Goal: Task Accomplishment & Management: Manage account settings

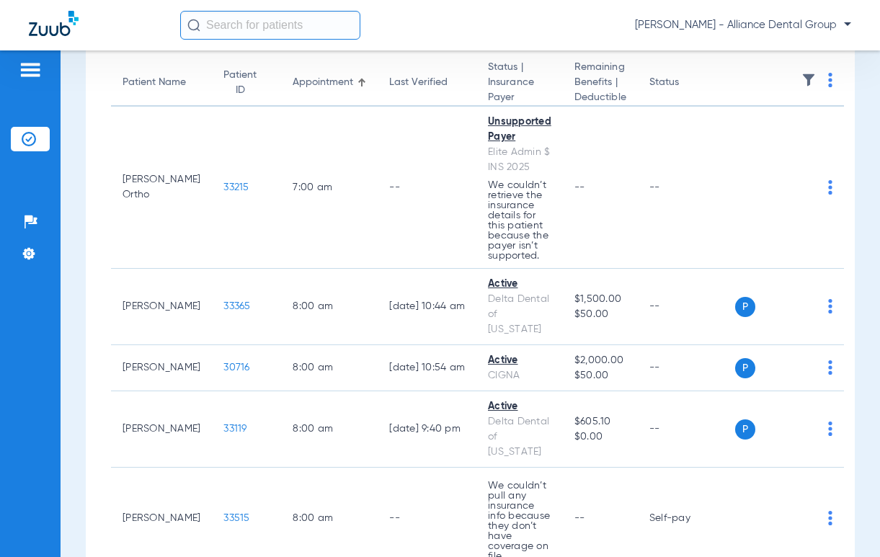
scroll to position [841, 0]
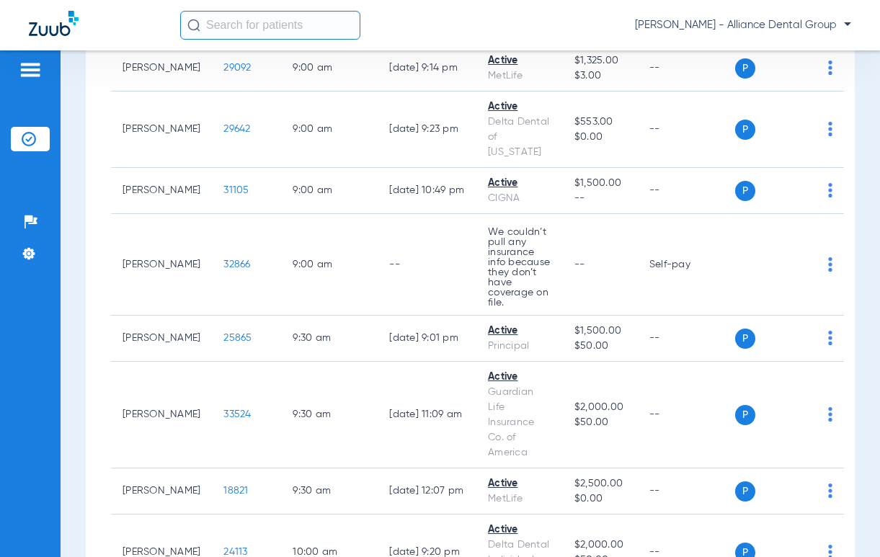
drag, startPoint x: 873, startPoint y: 188, endPoint x: 858, endPoint y: 93, distance: 96.4
click at [858, 93] on div "Schedule Insurance Verification History Last Appt. Sync Time: [DATE] - 01:21 PM…" at bounding box center [471, 303] width 820 height 507
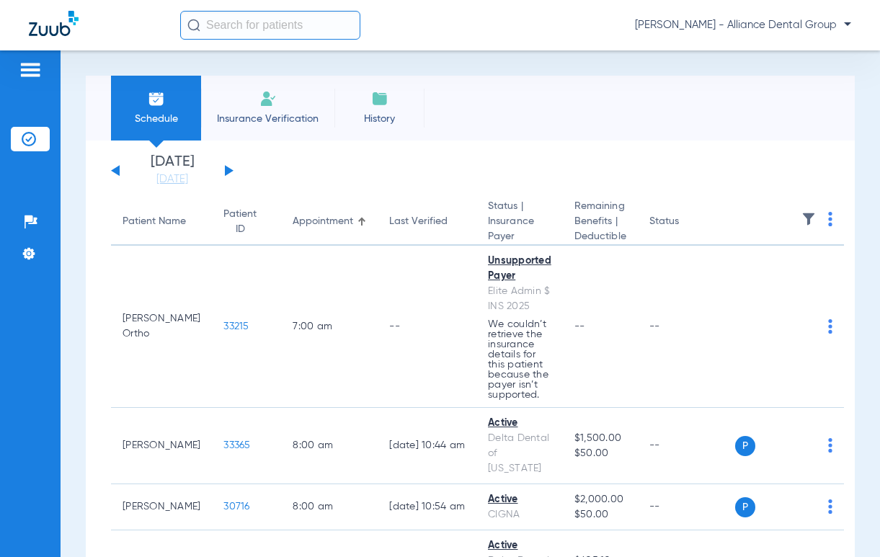
scroll to position [60, 0]
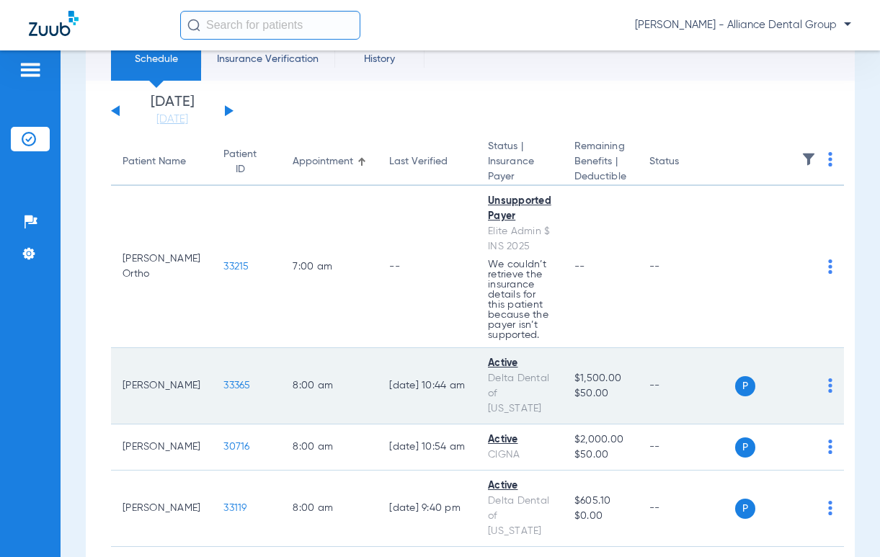
click at [226, 385] on span "33365" at bounding box center [236, 386] width 27 height 10
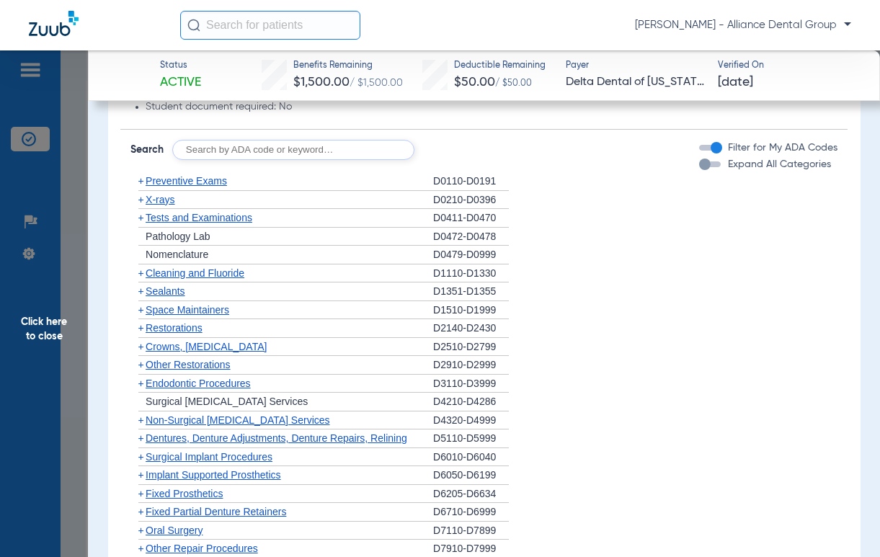
scroll to position [1074, 0]
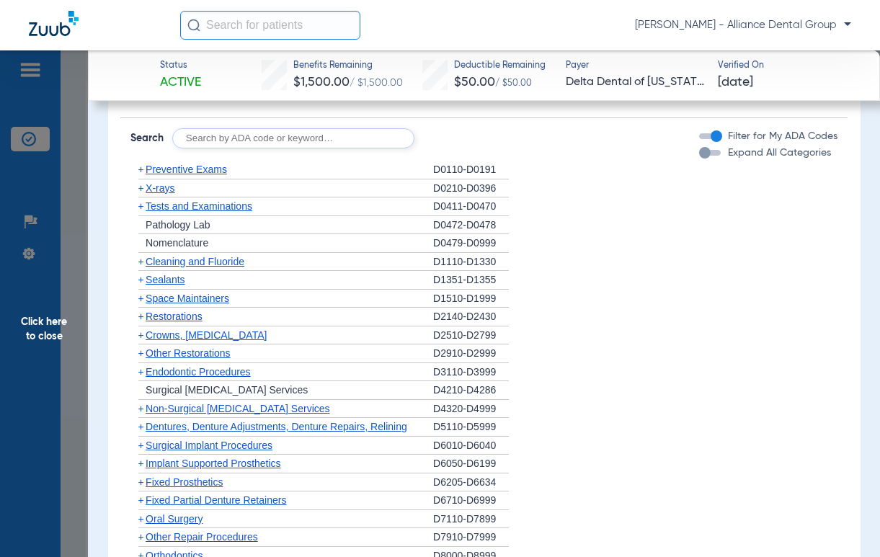
click at [141, 285] on span "+" at bounding box center [141, 280] width 6 height 12
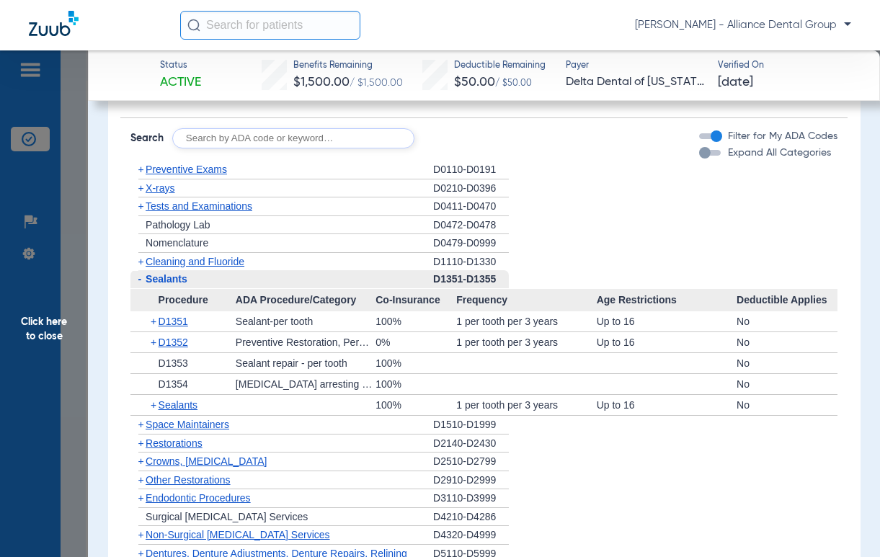
click at [154, 332] on span "+" at bounding box center [155, 321] width 8 height 20
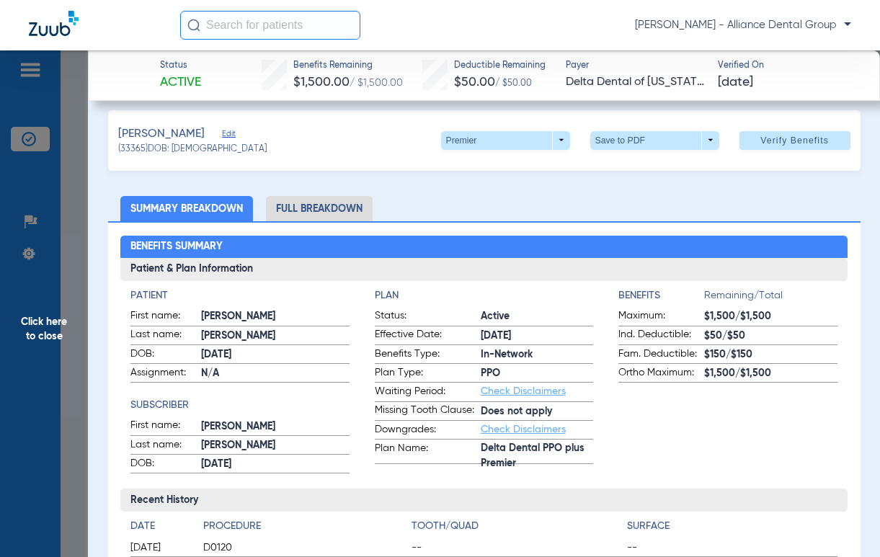
scroll to position [0, 0]
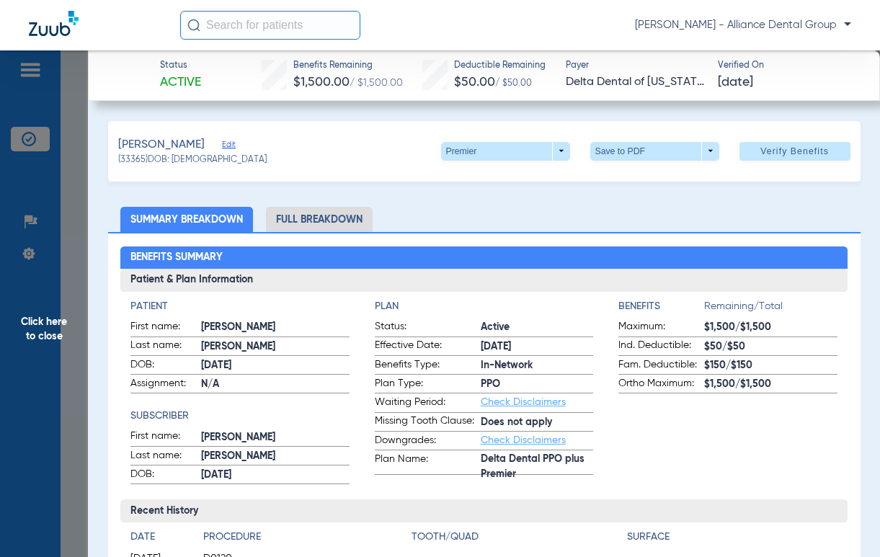
click at [296, 226] on li "Full Breakdown" at bounding box center [319, 219] width 107 height 25
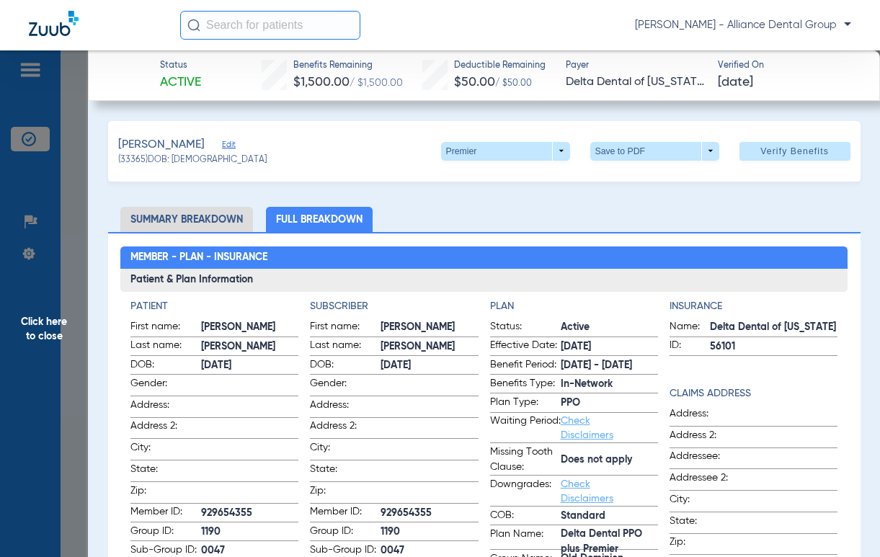
click at [37, 331] on span "Click here to close" at bounding box center [44, 328] width 88 height 557
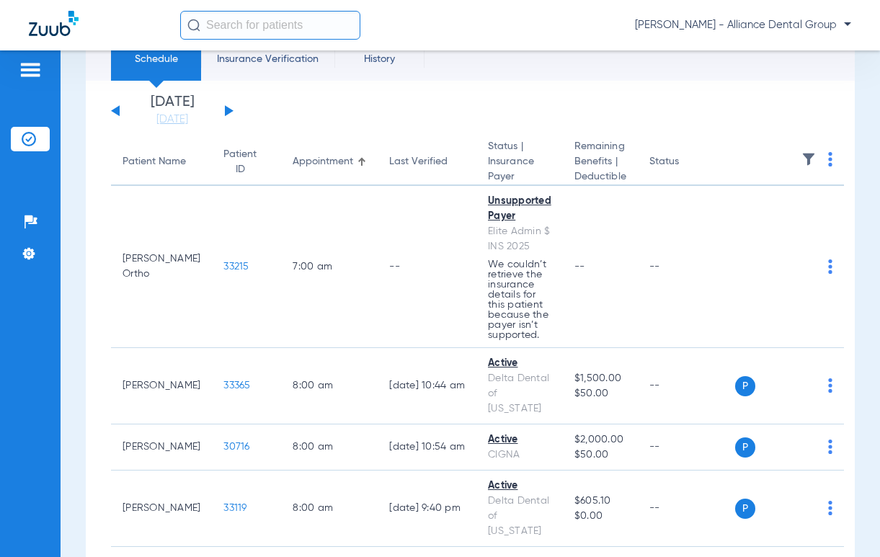
click at [37, 331] on div "Patients Insurance Verification Setup Help Center Settings" at bounding box center [30, 328] width 61 height 557
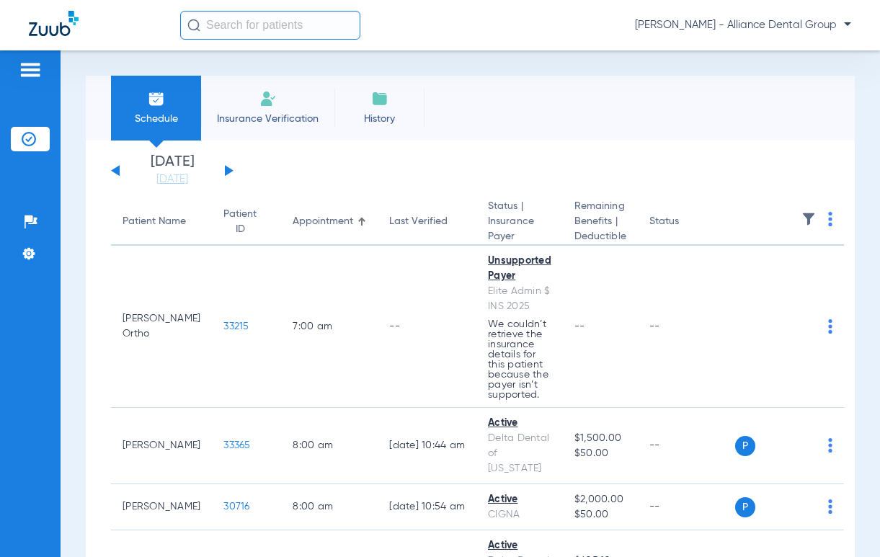
click at [845, 26] on span "[PERSON_NAME] - Alliance Dental Group" at bounding box center [743, 25] width 216 height 14
click at [778, 50] on span "Account Selection" at bounding box center [797, 51] width 81 height 10
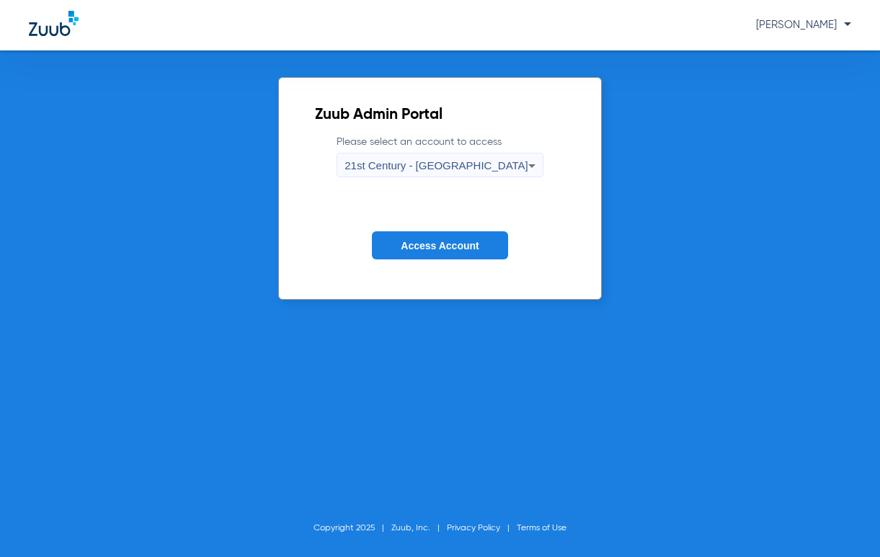
click at [523, 168] on icon at bounding box center [531, 165] width 17 height 17
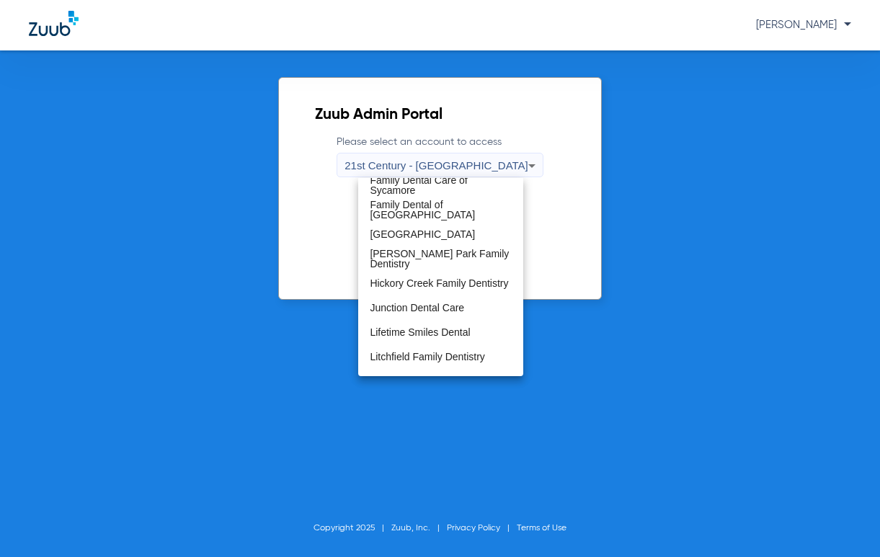
scroll to position [405, 0]
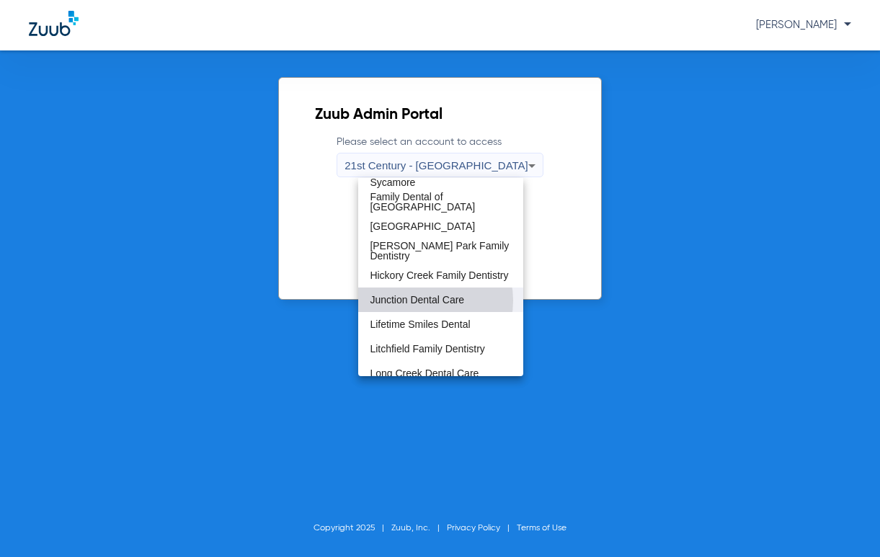
click at [422, 301] on span "Junction Dental Care" at bounding box center [417, 300] width 94 height 10
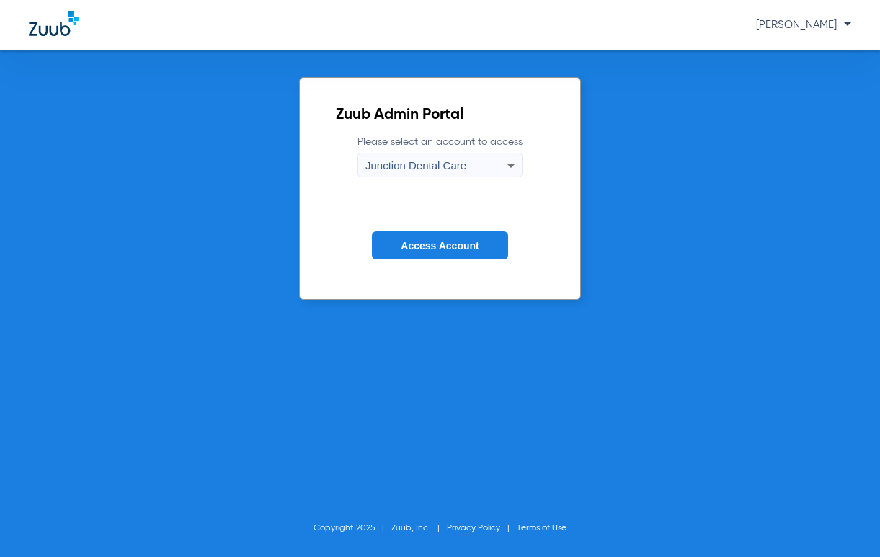
click at [451, 236] on button "Access Account" at bounding box center [440, 245] width 136 height 28
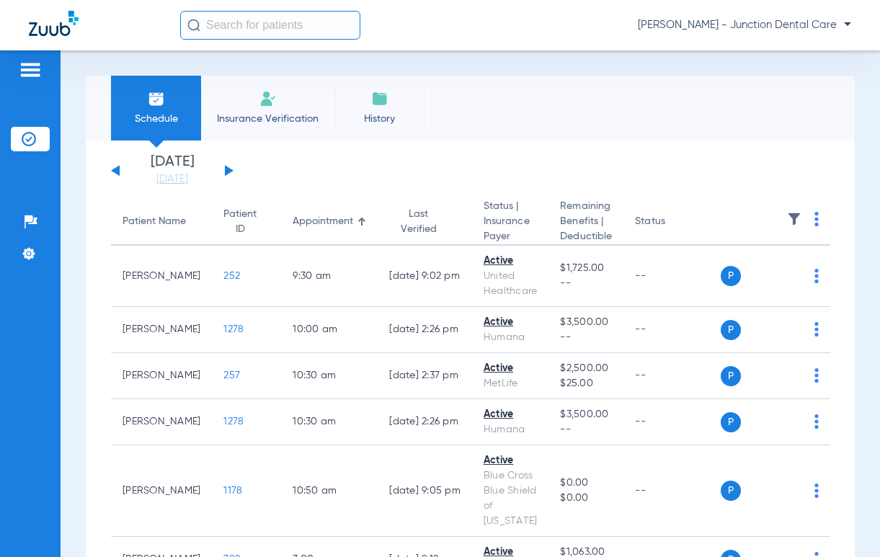
click at [249, 120] on span "Insurance Verification" at bounding box center [268, 119] width 112 height 14
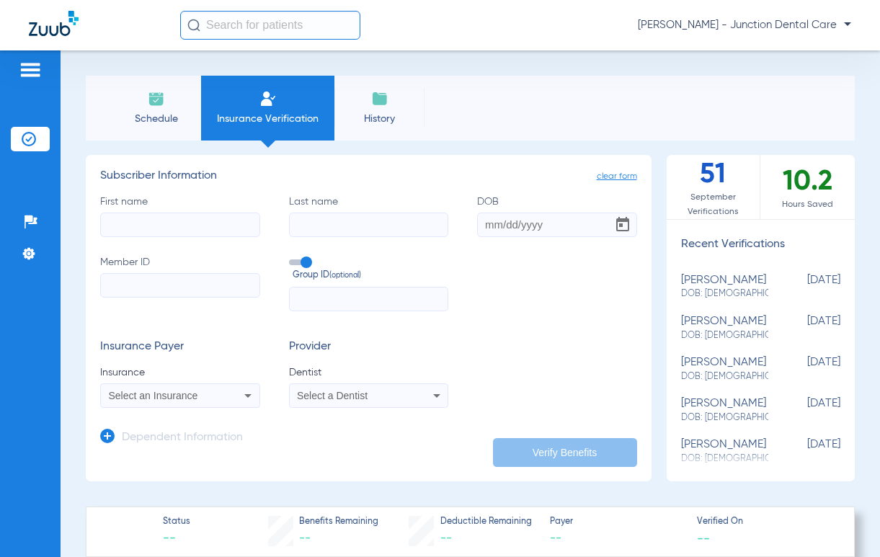
click at [158, 109] on li "Schedule" at bounding box center [156, 108] width 90 height 65
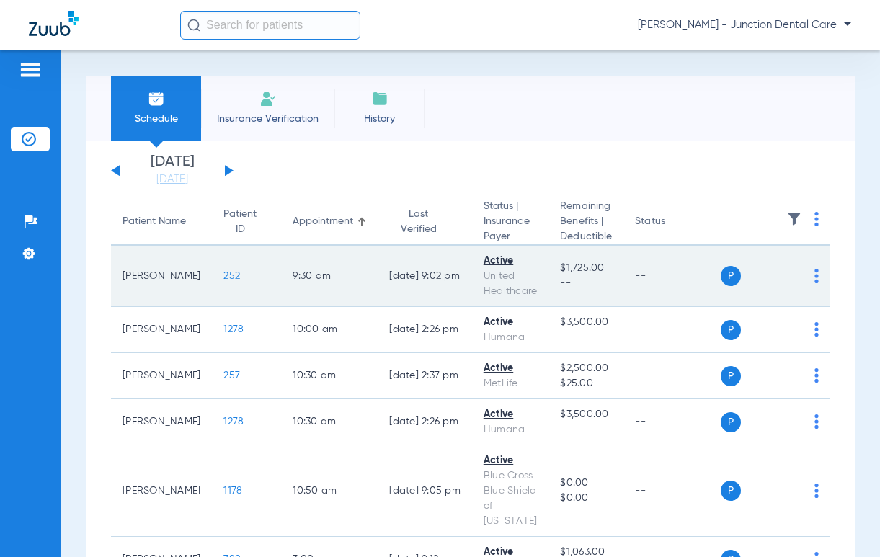
click at [223, 278] on span "252" at bounding box center [231, 276] width 17 height 10
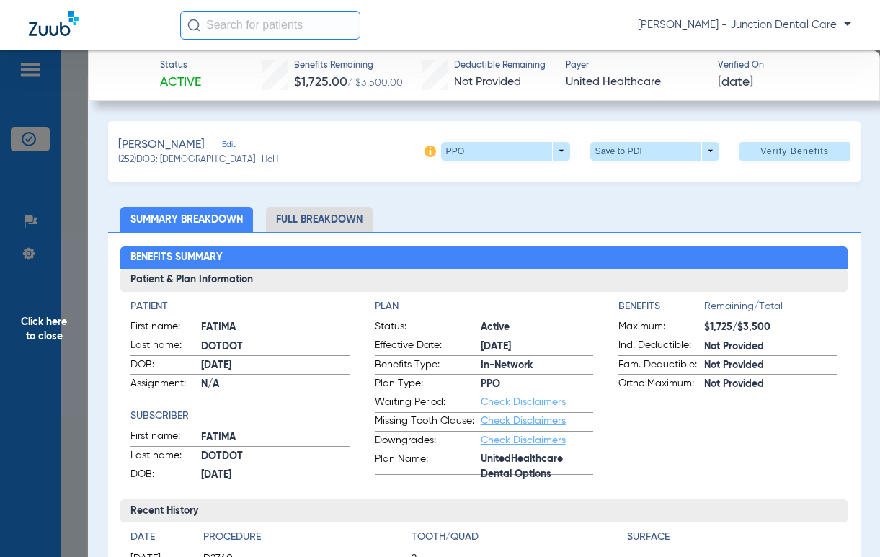
click at [325, 221] on li "Full Breakdown" at bounding box center [319, 219] width 107 height 25
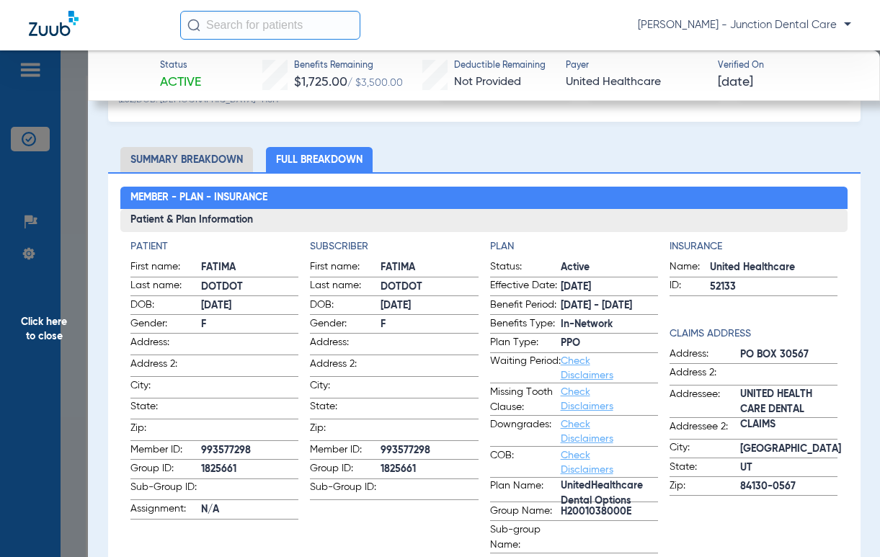
scroll to position [63, 0]
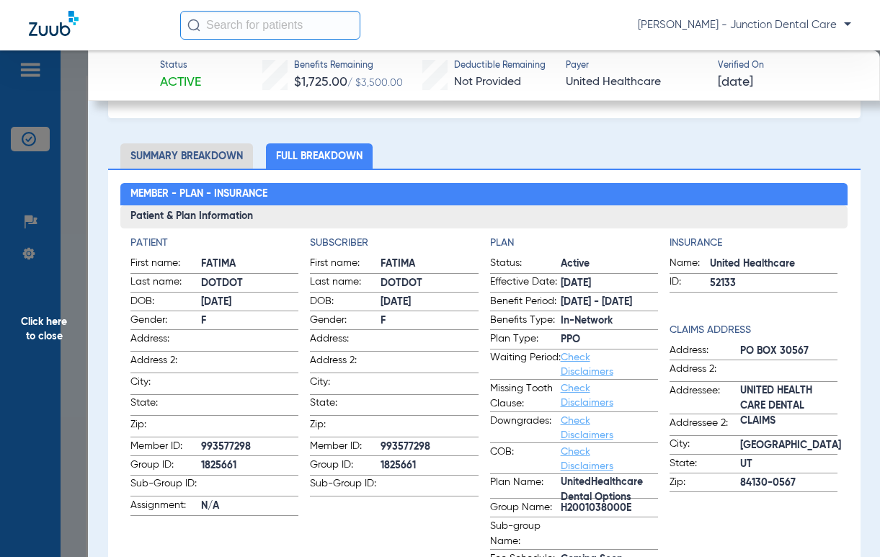
click at [37, 329] on span "Click here to close" at bounding box center [44, 328] width 88 height 557
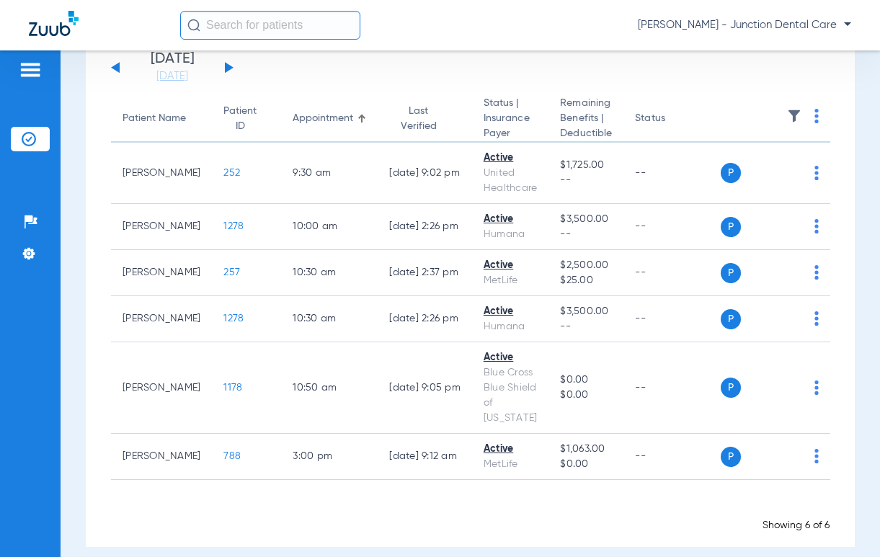
scroll to position [0, 0]
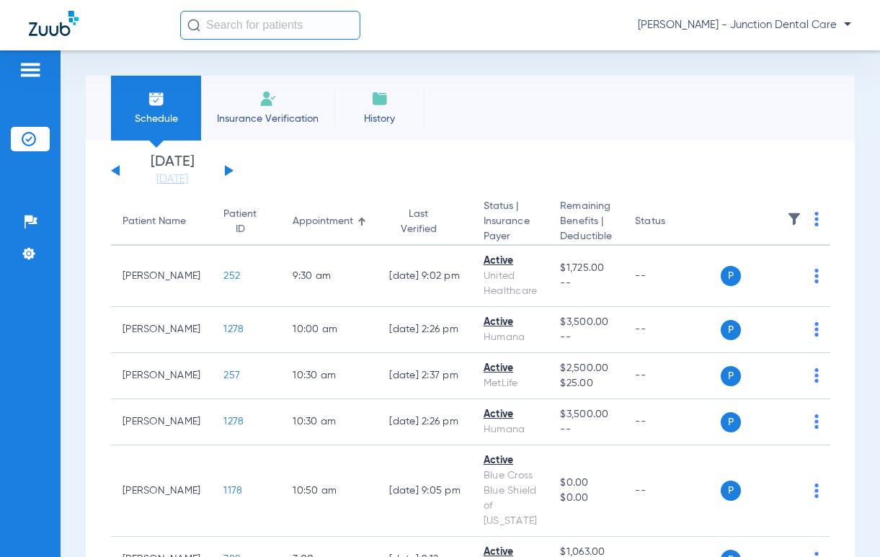
click at [226, 171] on button at bounding box center [229, 170] width 9 height 11
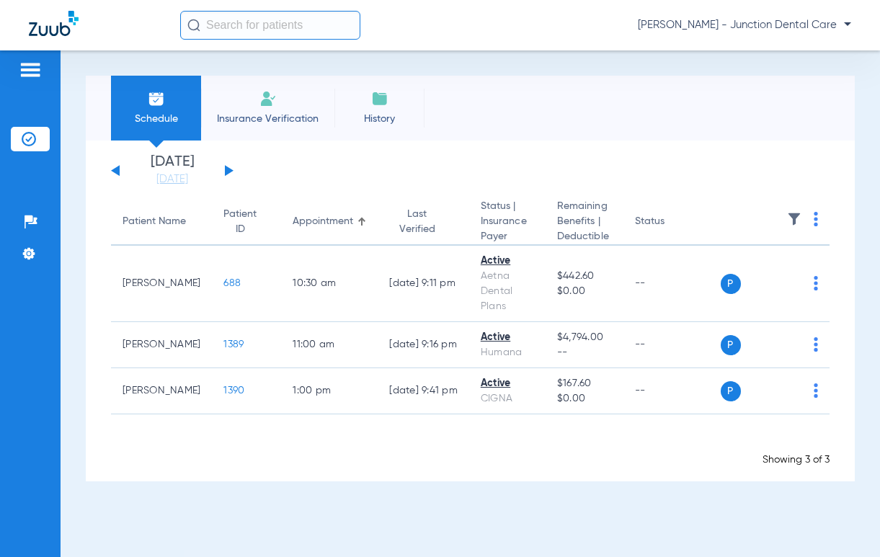
click at [226, 171] on button at bounding box center [229, 170] width 9 height 11
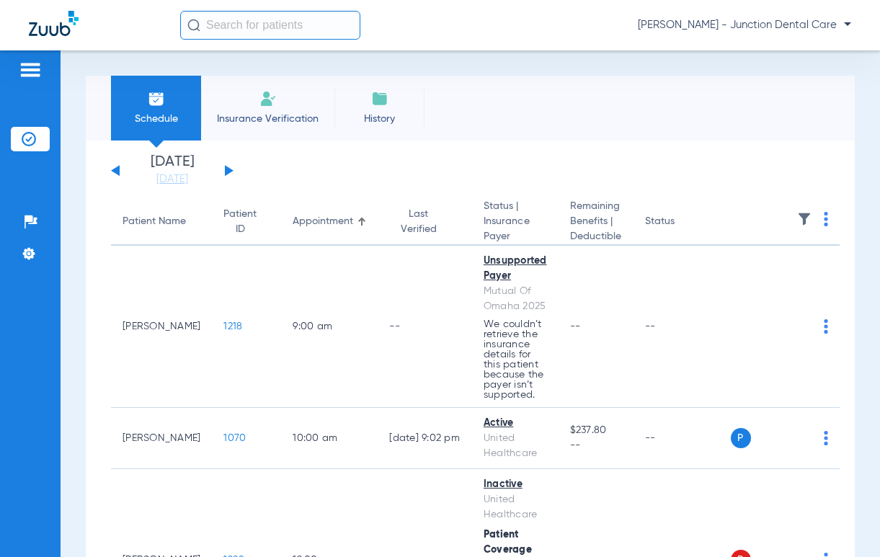
click at [226, 171] on button at bounding box center [229, 170] width 9 height 11
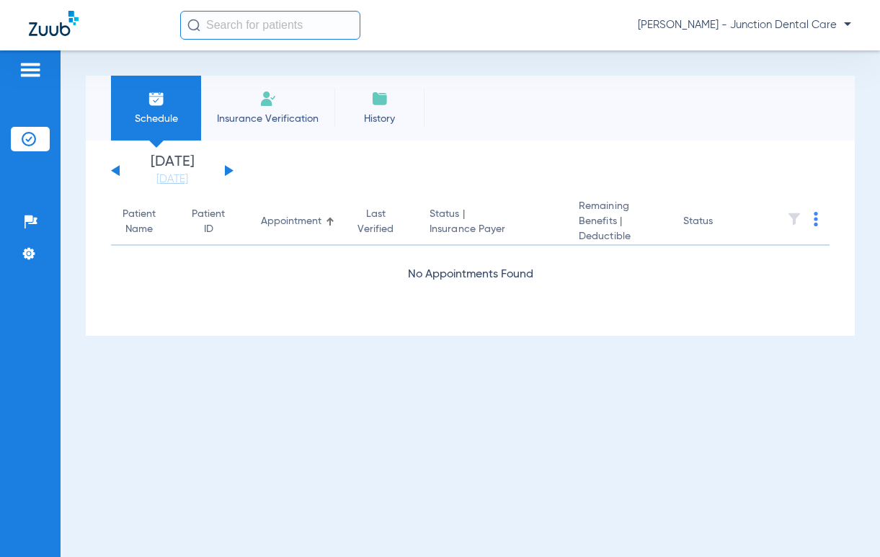
click at [226, 171] on button at bounding box center [229, 170] width 9 height 11
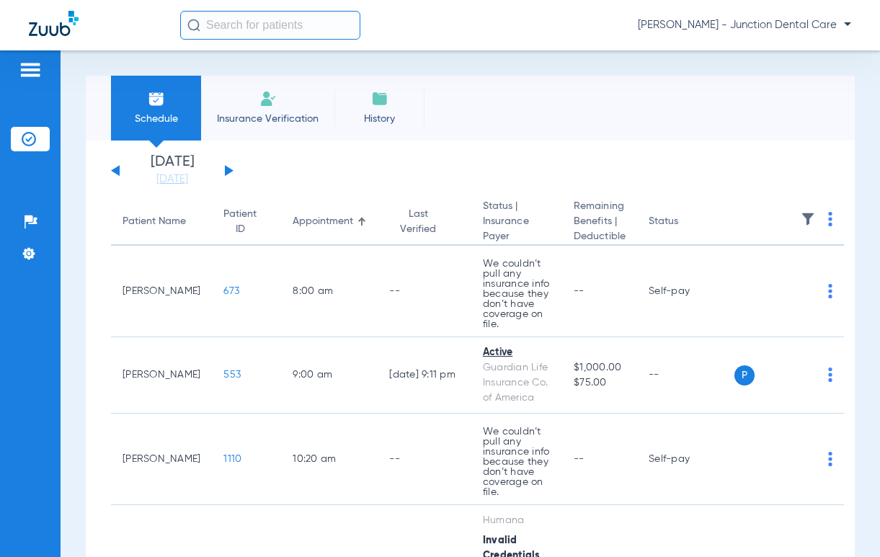
click at [226, 171] on button at bounding box center [229, 170] width 9 height 11
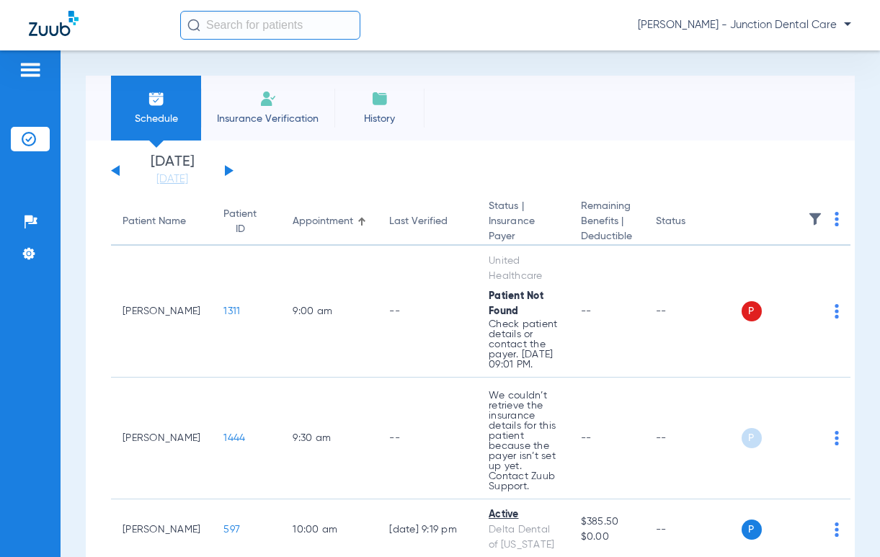
click at [227, 169] on button at bounding box center [229, 170] width 9 height 11
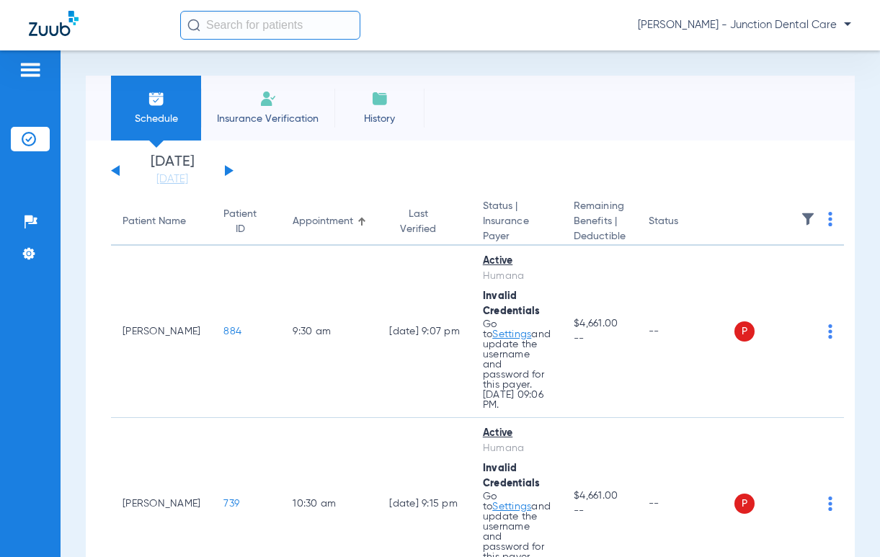
click at [227, 170] on button at bounding box center [229, 170] width 9 height 11
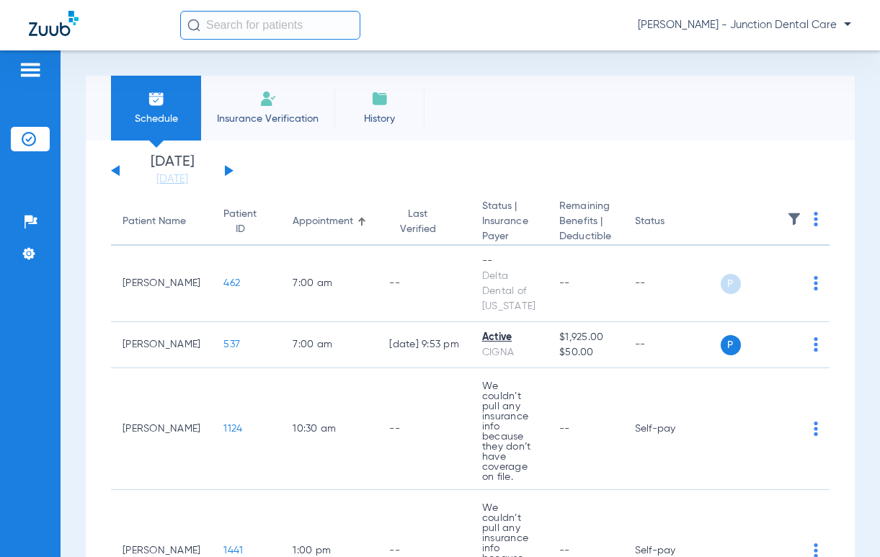
click at [231, 170] on button at bounding box center [229, 170] width 9 height 11
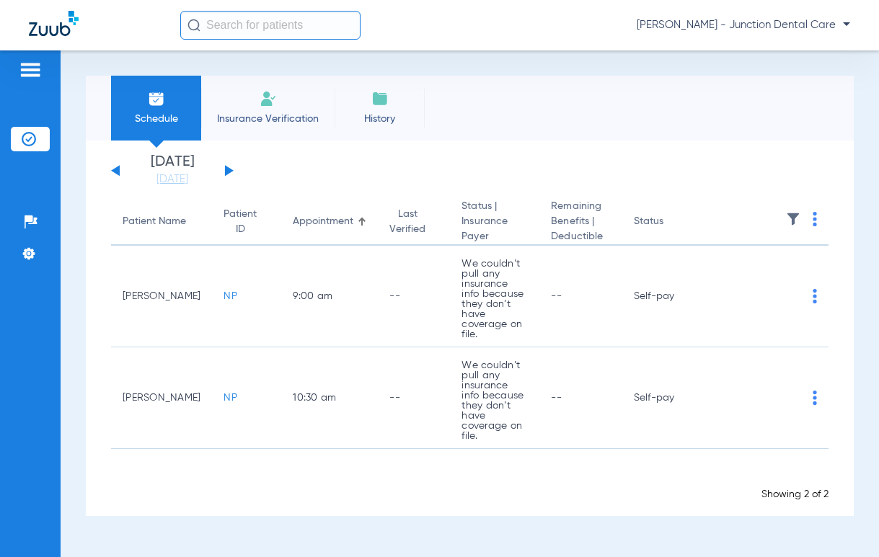
click at [226, 169] on button at bounding box center [229, 170] width 9 height 11
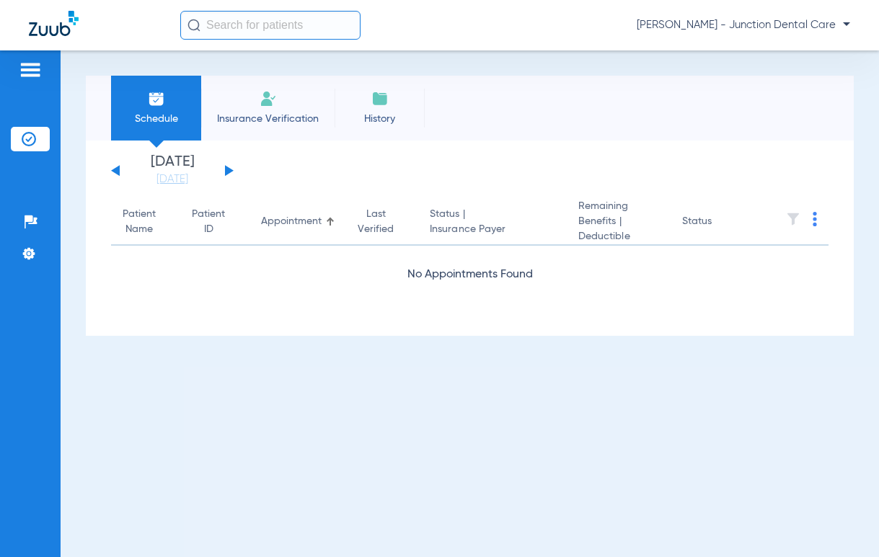
click at [841, 27] on span "[PERSON_NAME] - Junction Dental Care" at bounding box center [743, 25] width 213 height 14
click at [850, 21] on div at bounding box center [439, 278] width 879 height 557
click at [840, 27] on span "[PERSON_NAME] - Junction Dental Care" at bounding box center [743, 25] width 213 height 14
click at [840, 27] on div at bounding box center [439, 278] width 879 height 557
click at [840, 27] on span "[PERSON_NAME] - Junction Dental Care" at bounding box center [743, 25] width 213 height 14
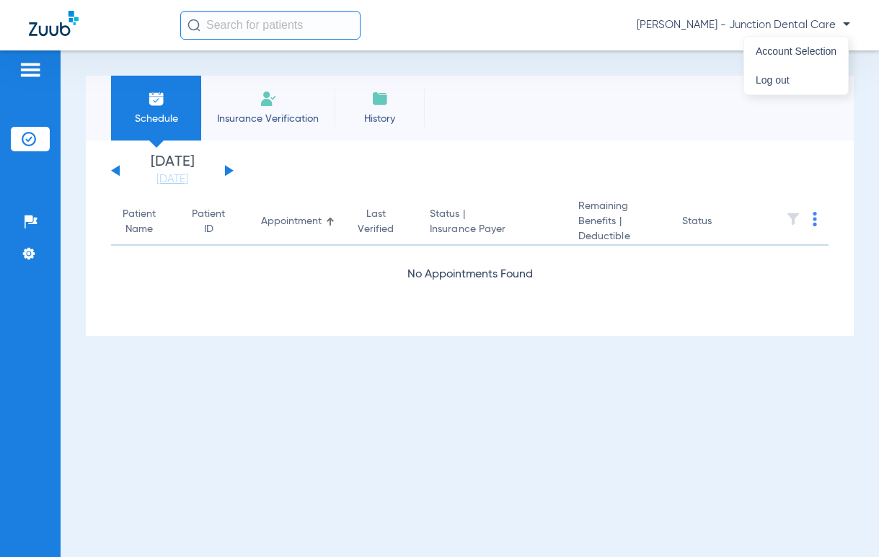
click at [840, 27] on div at bounding box center [439, 278] width 879 height 557
click at [848, 21] on span "[PERSON_NAME] - Junction Dental Care" at bounding box center [743, 25] width 213 height 14
click at [819, 54] on span "Account Selection" at bounding box center [796, 51] width 81 height 10
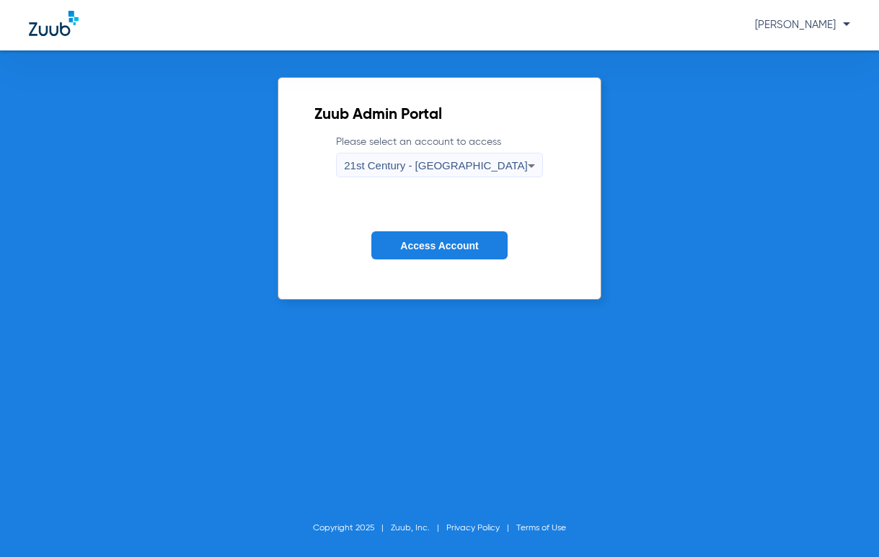
click at [486, 157] on div "21st Century - [GEOGRAPHIC_DATA]" at bounding box center [436, 166] width 184 height 25
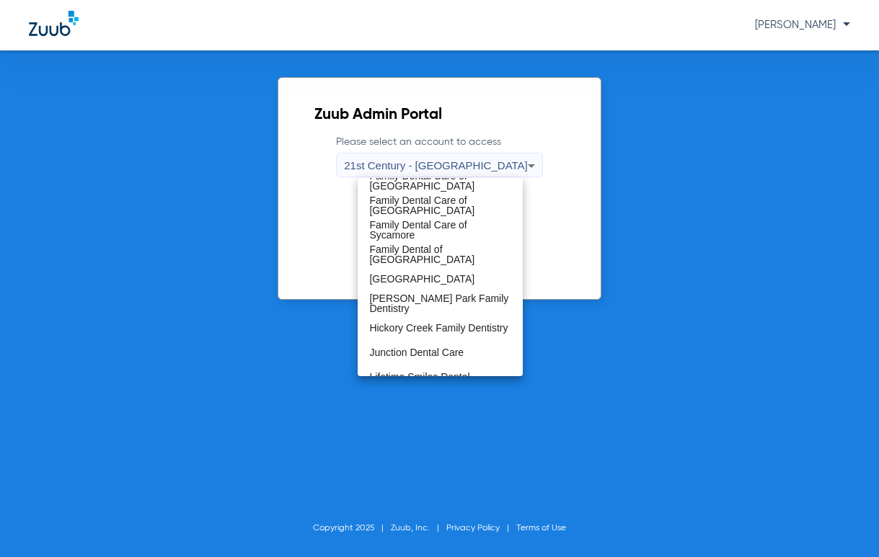
scroll to position [360, 0]
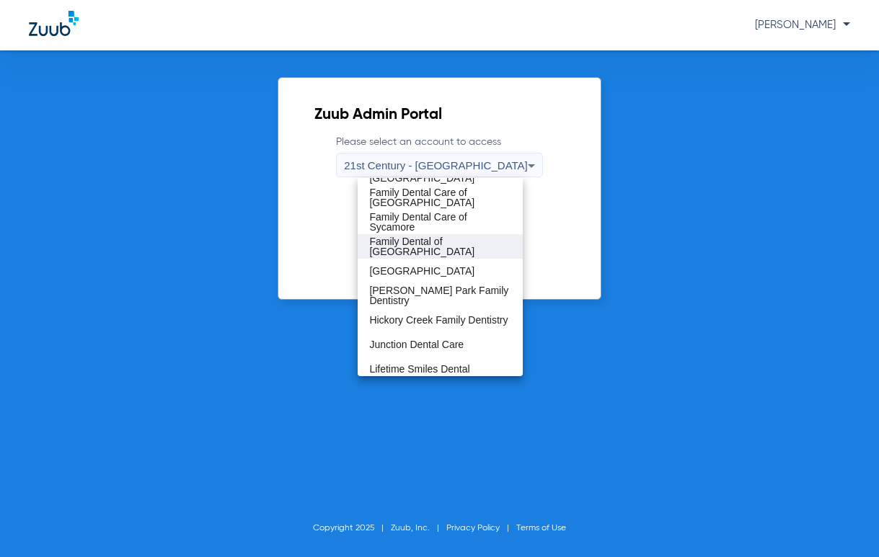
click at [458, 245] on span "Family Dental of [GEOGRAPHIC_DATA]" at bounding box center [439, 246] width 141 height 20
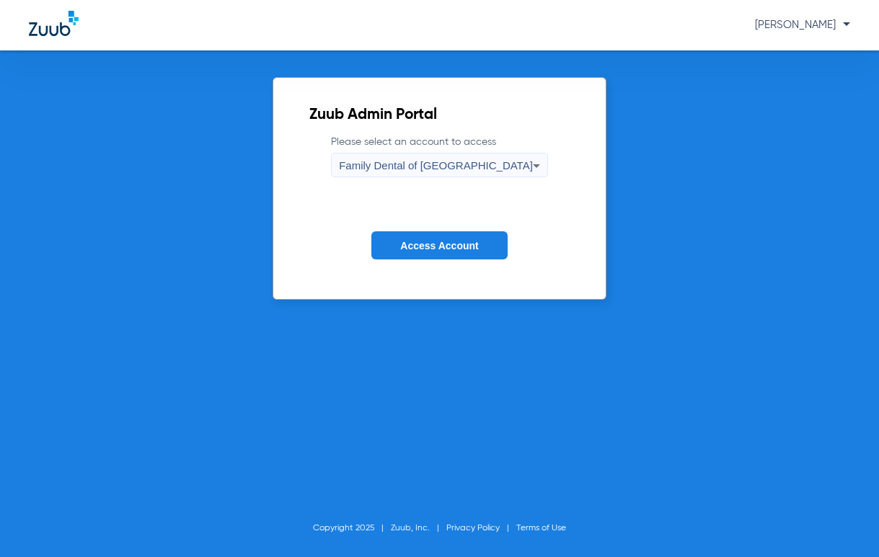
click at [481, 249] on button "Access Account" at bounding box center [439, 245] width 136 height 28
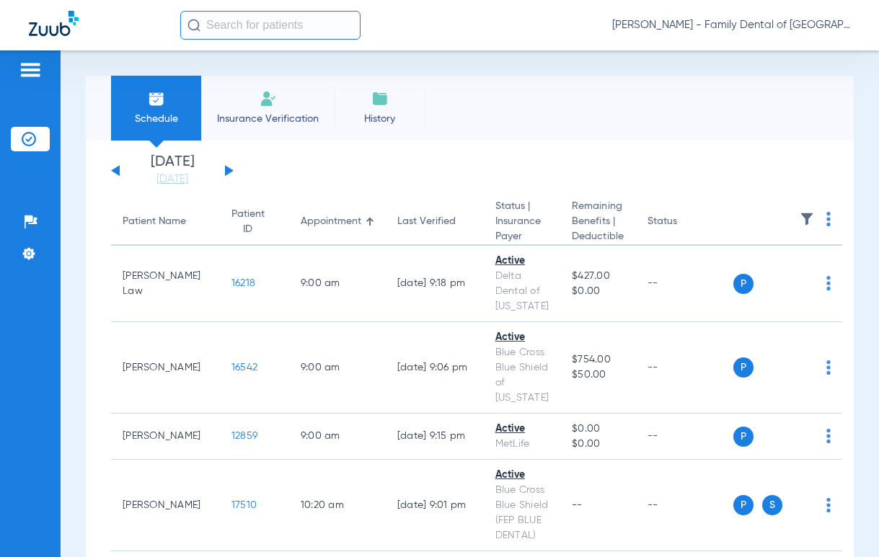
click at [229, 167] on div "[DATE] [DATE] [DATE] [DATE] [DATE] [DATE] [DATE] [DATE] [DATE] [DATE] [DATE] [D…" at bounding box center [172, 171] width 123 height 32
click at [229, 171] on button at bounding box center [229, 170] width 9 height 11
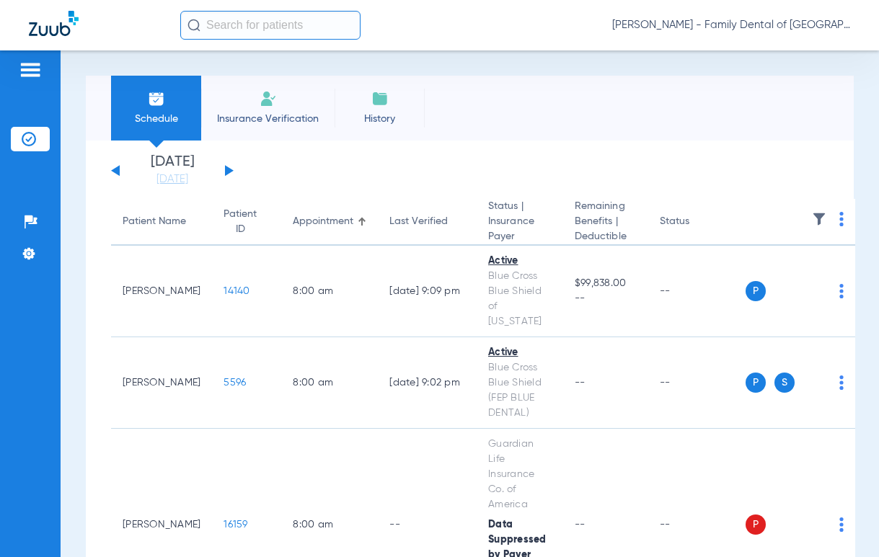
click at [227, 172] on button at bounding box center [229, 170] width 9 height 11
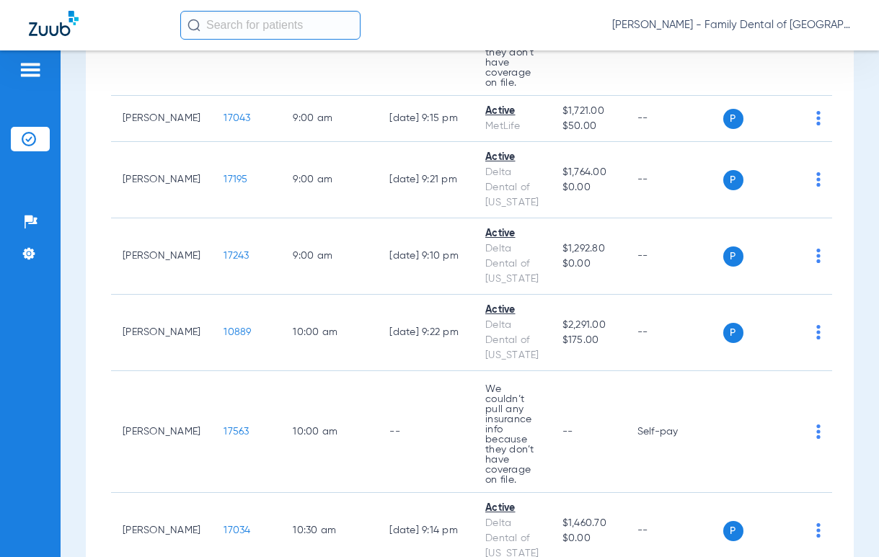
scroll to position [276, 0]
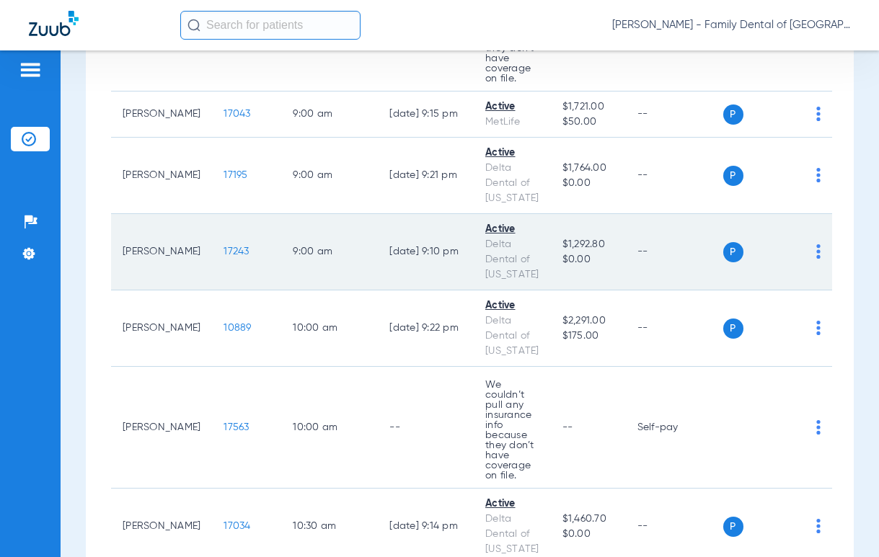
click at [223, 247] on span "17243" at bounding box center [235, 252] width 25 height 10
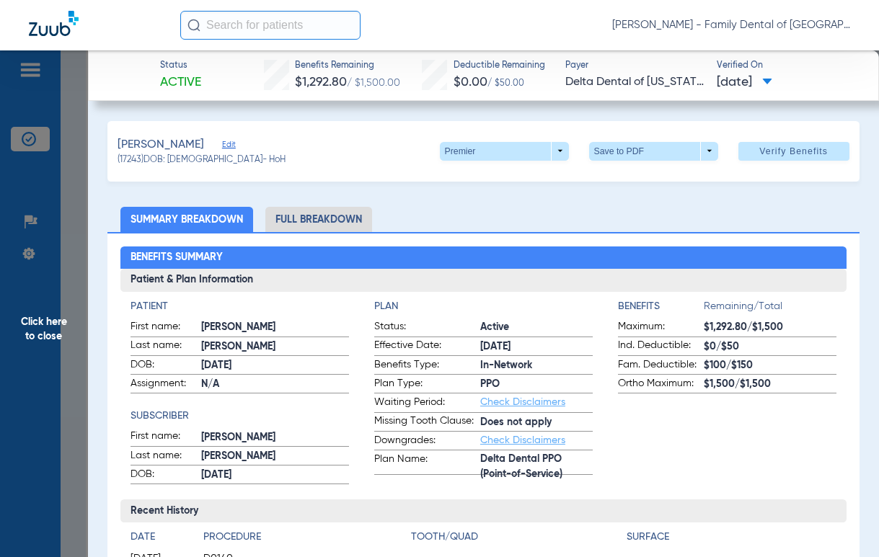
click at [340, 220] on li "Full Breakdown" at bounding box center [318, 219] width 107 height 25
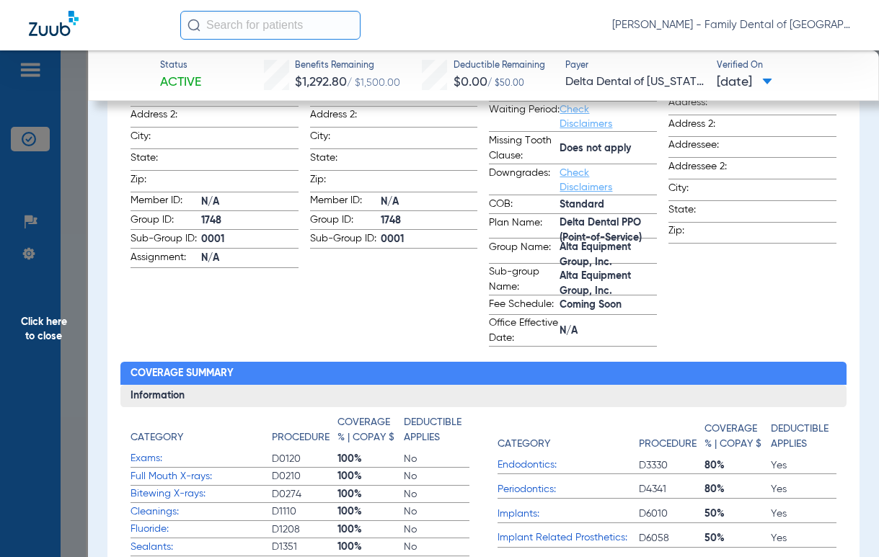
scroll to position [0, 0]
